Goal: Task Accomplishment & Management: Manage account settings

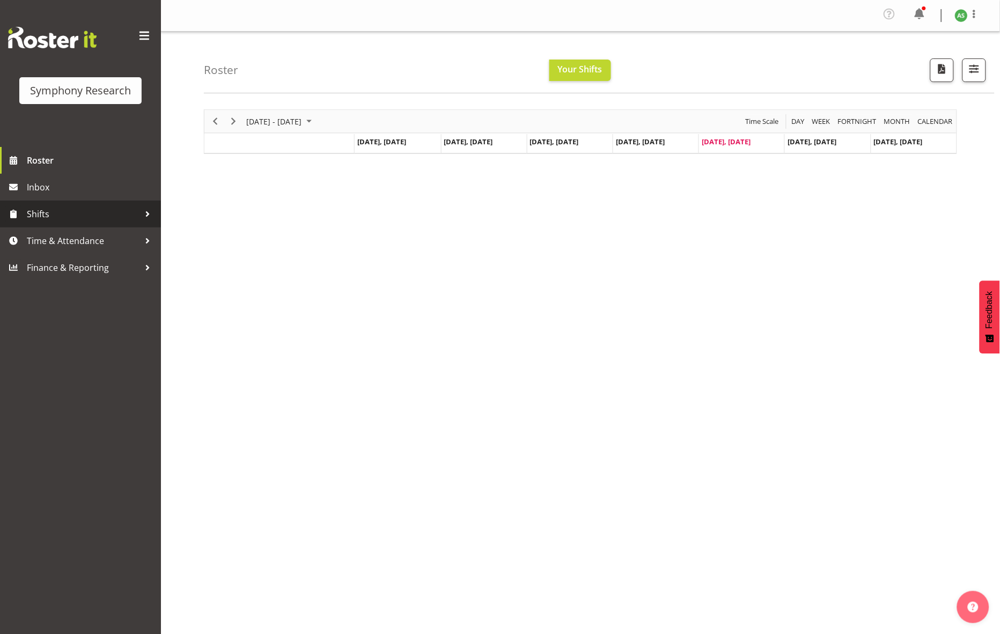
click at [45, 206] on span "Shifts" at bounding box center [83, 214] width 113 height 16
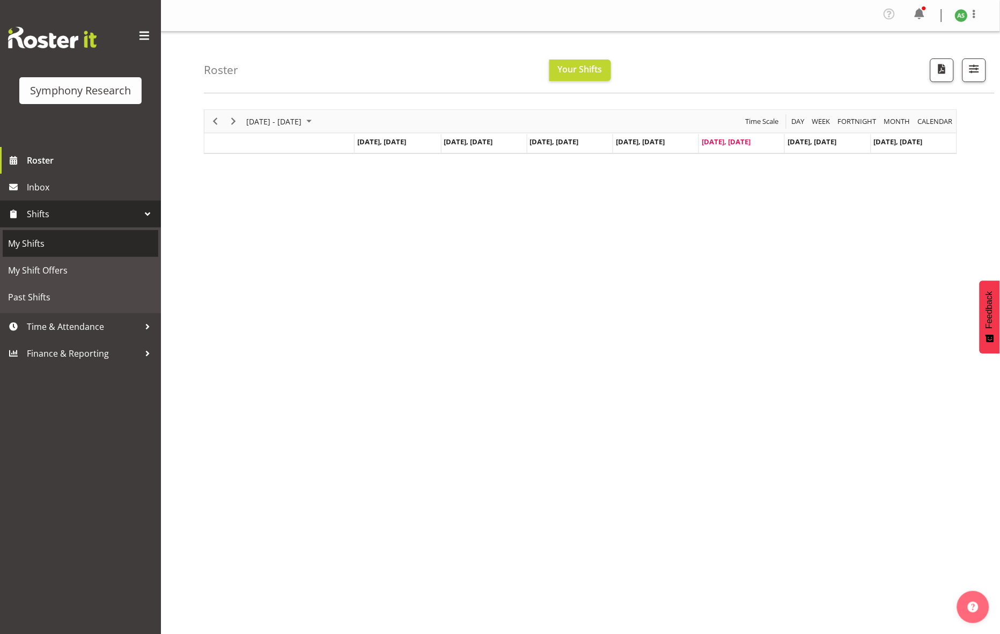
click at [49, 246] on span "My Shifts" at bounding box center [80, 244] width 145 height 16
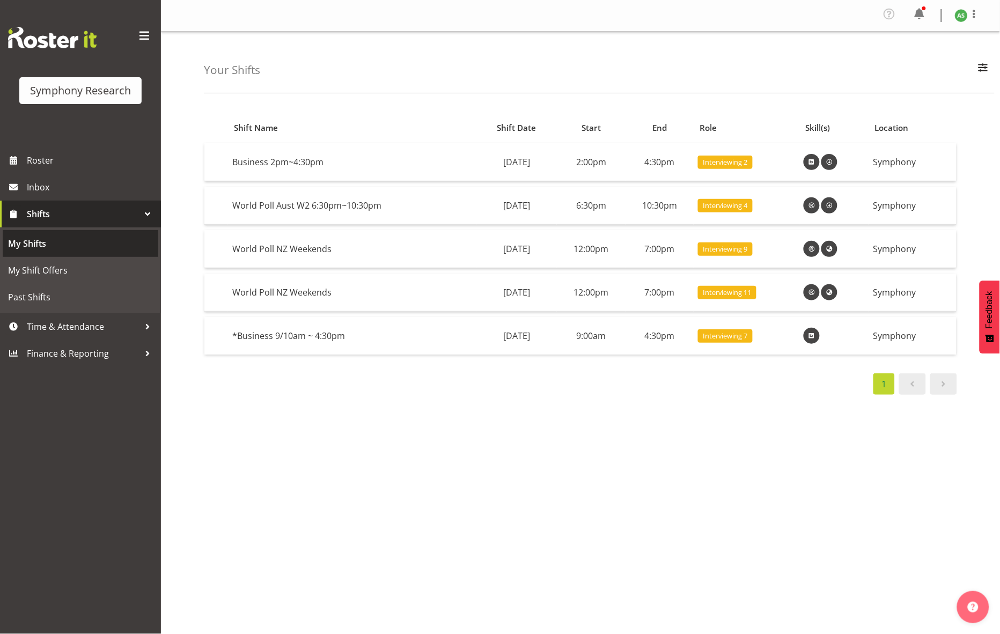
click at [108, 239] on span "My Shifts" at bounding box center [80, 244] width 145 height 16
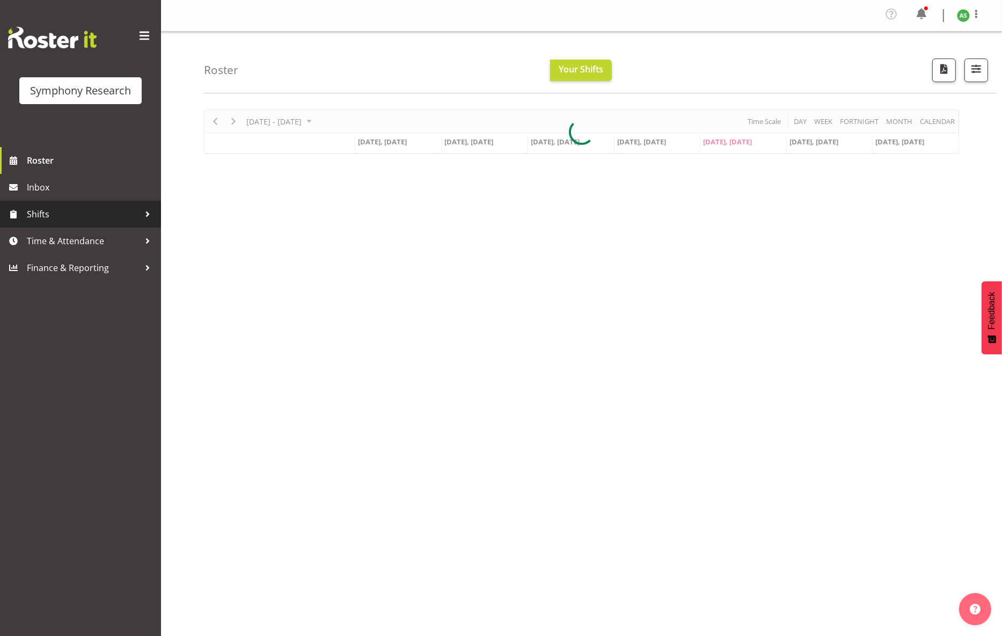
click at [76, 214] on span "Shifts" at bounding box center [83, 214] width 113 height 16
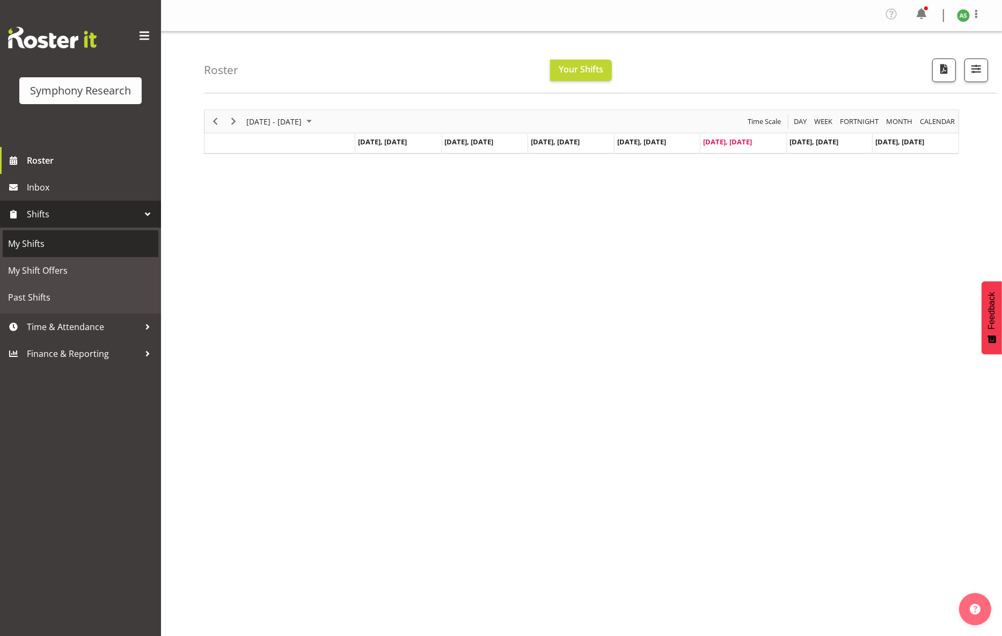
click at [48, 241] on span "My Shifts" at bounding box center [80, 244] width 145 height 16
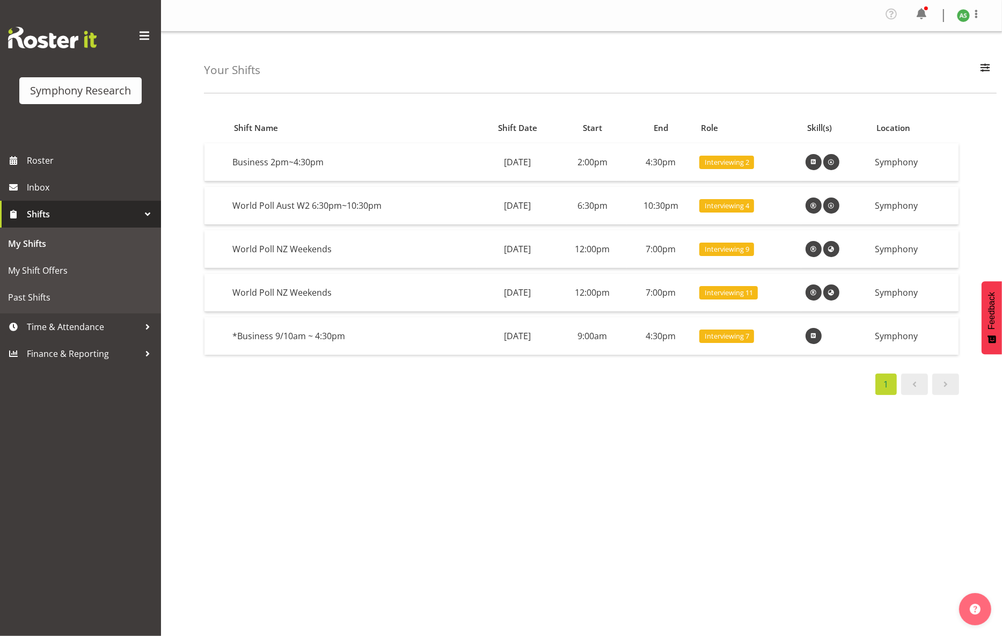
click at [311, 272] on table "Shift Name Shift Date Start End Role Skill(s) Location Business 2pm~4:30pm Frid…" at bounding box center [581, 236] width 755 height 249
